Goal: Understand process/instructions: Learn how to perform a task or action

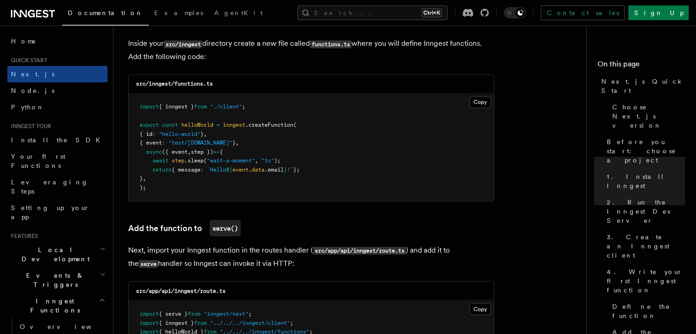
scroll to position [1647, 0]
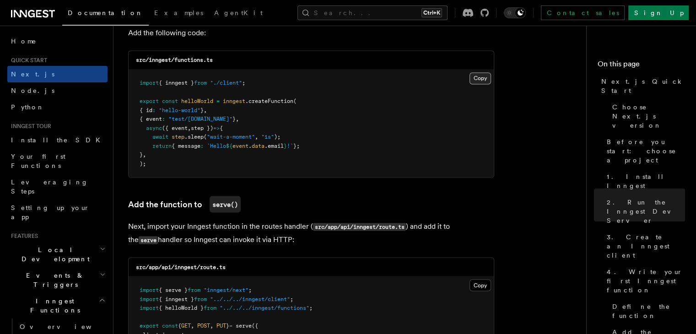
click at [472, 83] on button "Copy Copied" at bounding box center [479, 78] width 21 height 12
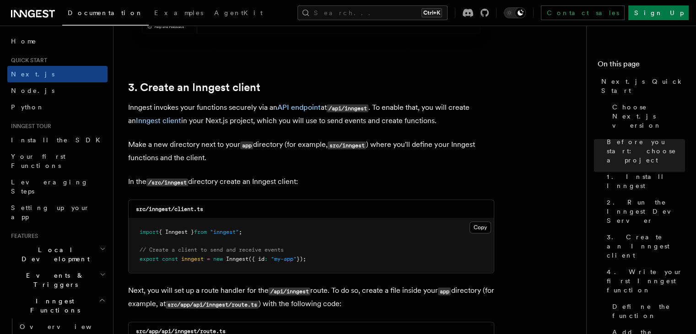
scroll to position [1098, 0]
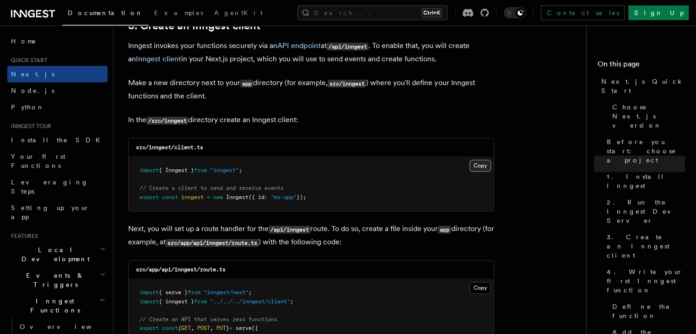
click at [474, 169] on button "Copy Copied" at bounding box center [479, 166] width 21 height 12
drag, startPoint x: 213, startPoint y: 145, endPoint x: 148, endPoint y: 147, distance: 65.4
click at [148, 147] on div "src/inngest/client.ts" at bounding box center [311, 147] width 365 height 19
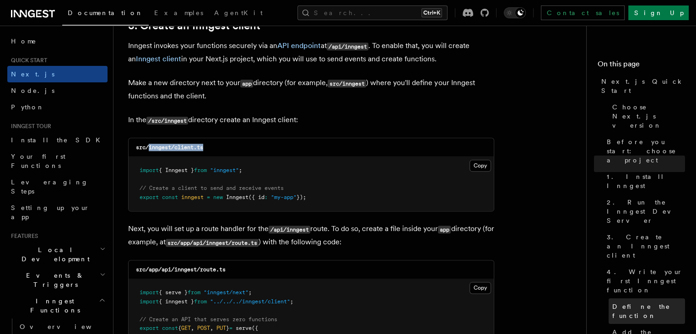
copy code "inngest/client.ts"
click at [489, 167] on button "Copy Copied" at bounding box center [479, 166] width 21 height 12
click at [468, 194] on pre "import { Inngest } from "inngest" ; // Create a client to send and receive even…" at bounding box center [311, 184] width 365 height 54
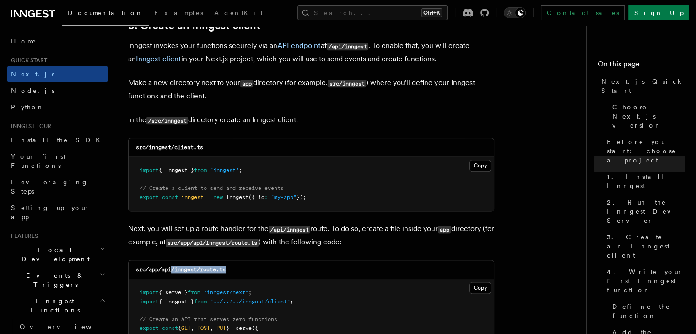
drag, startPoint x: 246, startPoint y: 274, endPoint x: 173, endPoint y: 272, distance: 73.2
click at [173, 272] on div "src/app/api/inngest/route.ts" at bounding box center [311, 269] width 365 height 19
copy code "/inngest/route.ts"
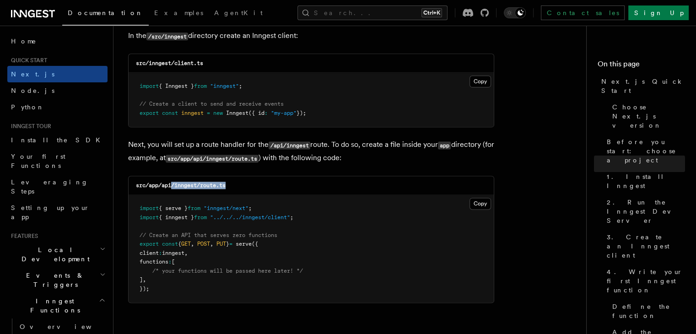
scroll to position [1235, 0]
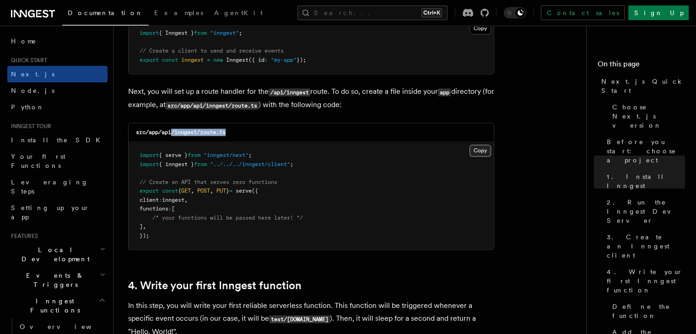
click at [484, 147] on button "Copy Copied" at bounding box center [479, 151] width 21 height 12
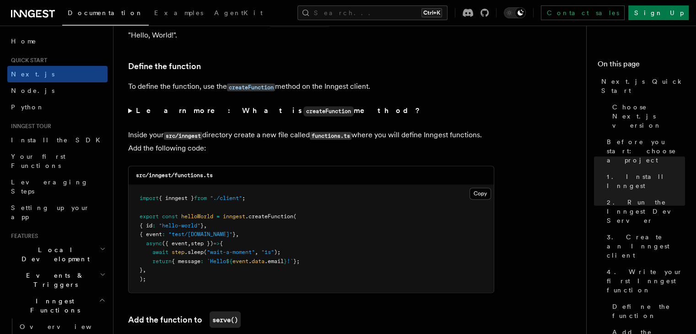
scroll to position [1555, 0]
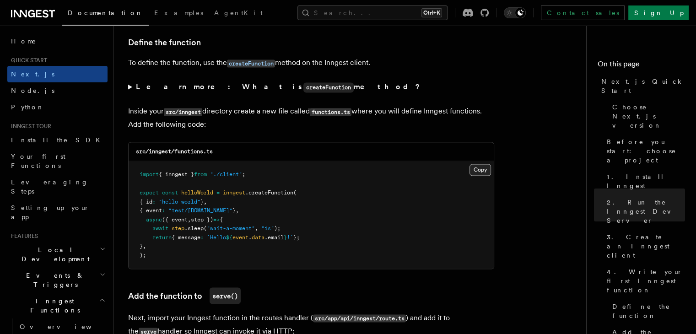
click at [478, 171] on button "Copy Copied" at bounding box center [479, 170] width 21 height 12
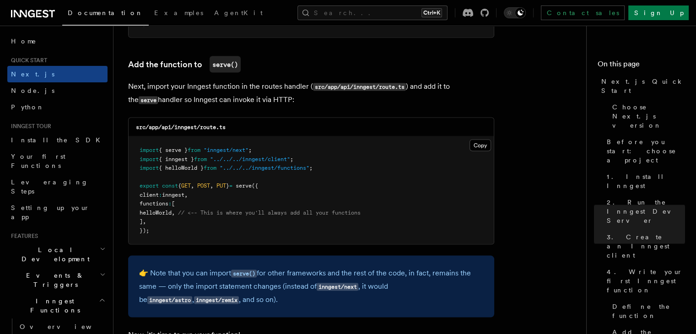
scroll to position [1784, 0]
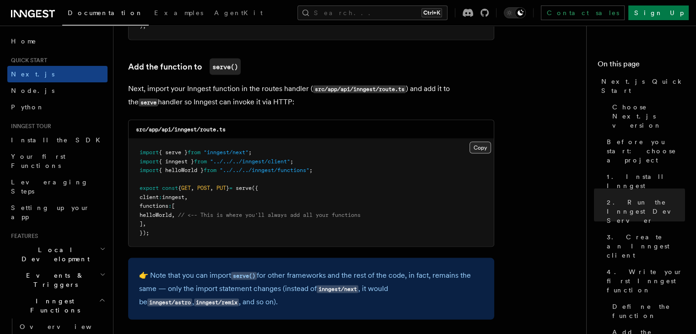
click at [478, 150] on button "Copy Copied" at bounding box center [479, 148] width 21 height 12
